Goal: Information Seeking & Learning: Learn about a topic

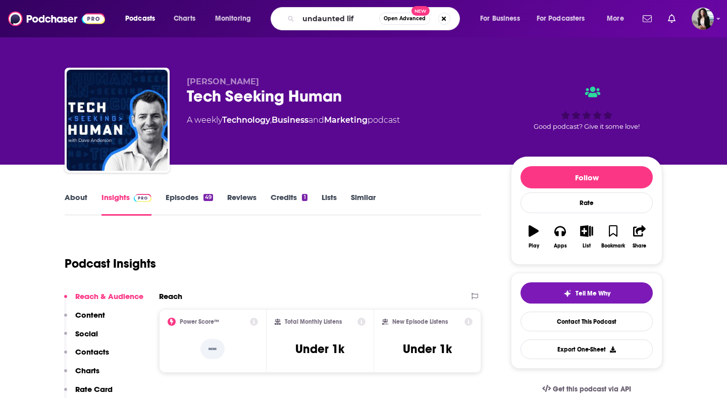
type input "undaunted life"
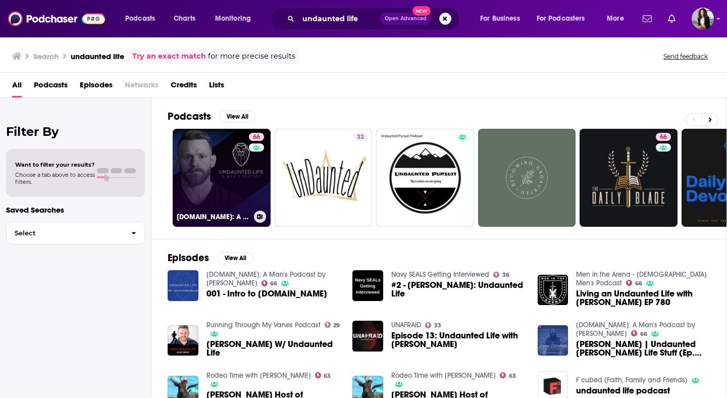
click at [229, 197] on link "66 [DOMAIN_NAME]: A Man's Podcast by [PERSON_NAME]" at bounding box center [222, 178] width 98 height 98
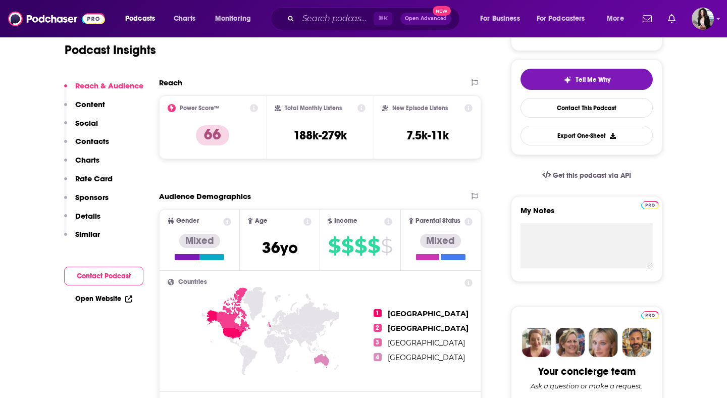
scroll to position [215, 0]
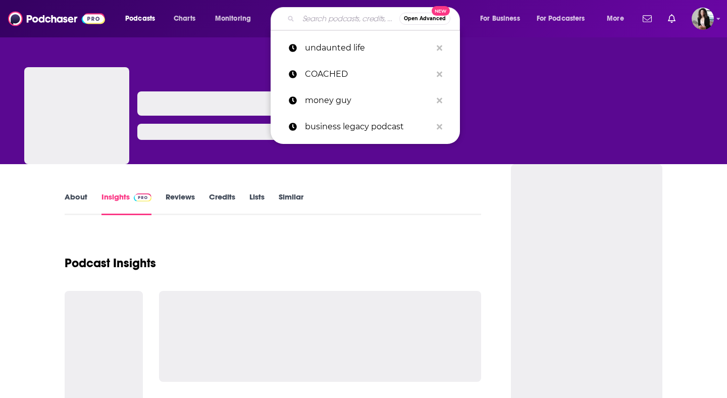
click at [341, 21] on input "Search podcasts, credits, & more..." at bounding box center [348, 19] width 101 height 16
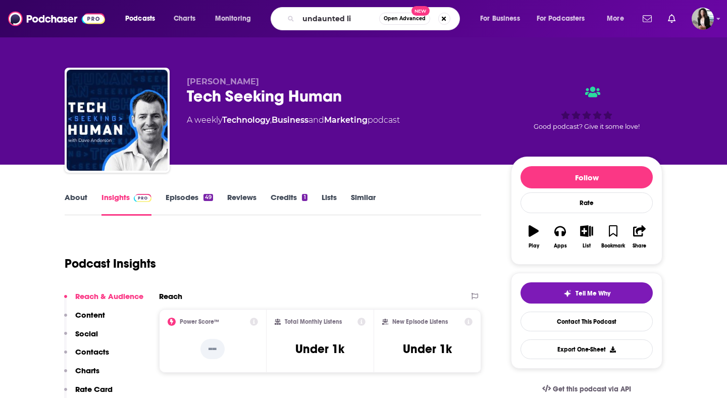
type input "undaunted lif"
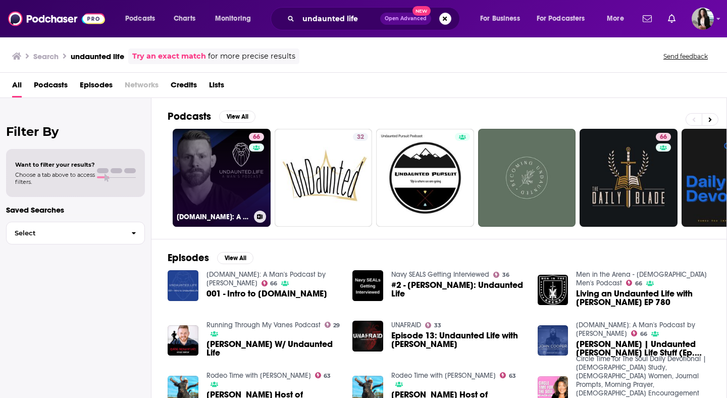
click at [221, 202] on link "66 [DOMAIN_NAME]: A Man's Podcast by [PERSON_NAME]" at bounding box center [222, 178] width 98 height 98
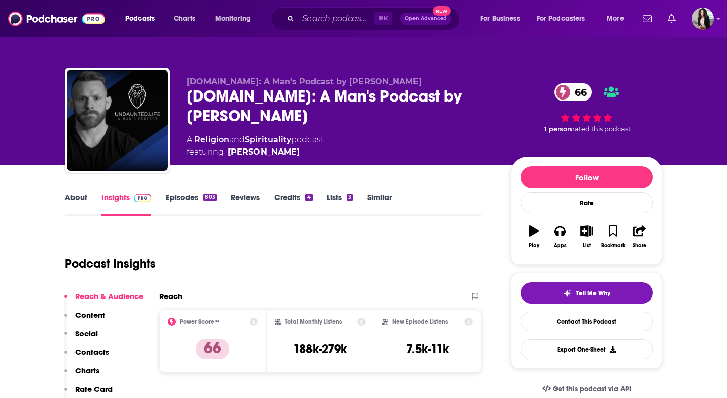
click at [82, 194] on link "About" at bounding box center [76, 203] width 23 height 23
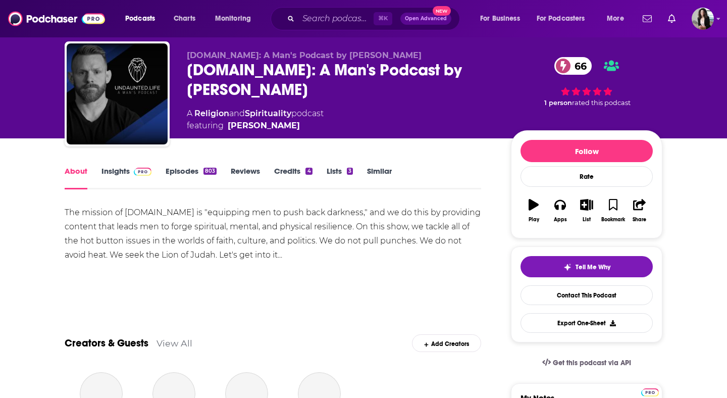
scroll to position [38, 0]
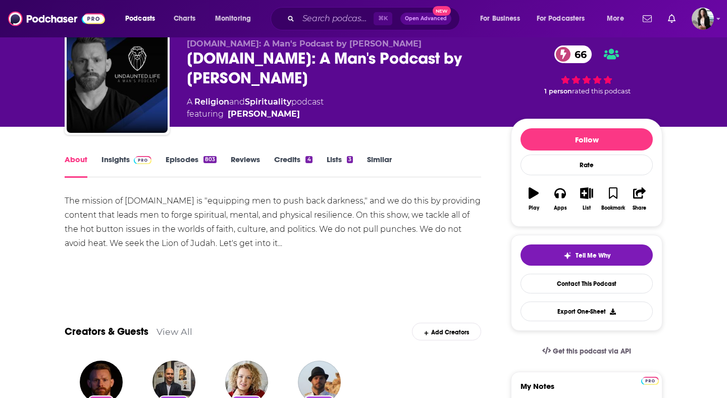
drag, startPoint x: 301, startPoint y: 248, endPoint x: 49, endPoint y: 201, distance: 256.7
copy div "The mission of [DOMAIN_NAME] is "equipping men to push back darkness," and we d…"
